Goal: Information Seeking & Learning: Compare options

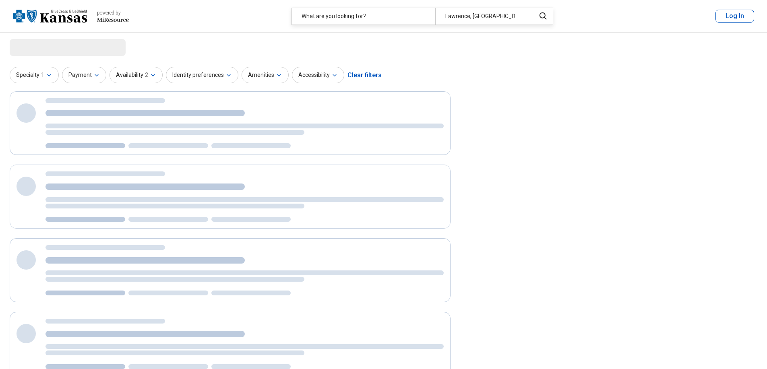
select select "***"
